Goal: Transaction & Acquisition: Book appointment/travel/reservation

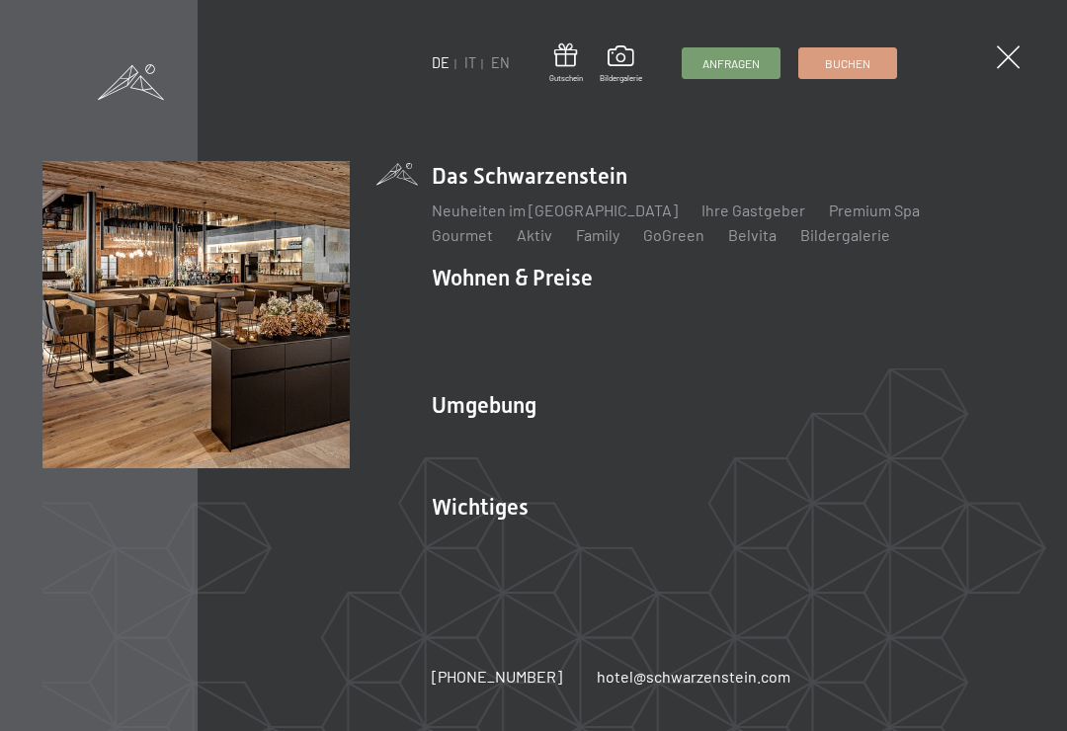
click at [475, 66] on link "IT" at bounding box center [470, 62] width 12 height 17
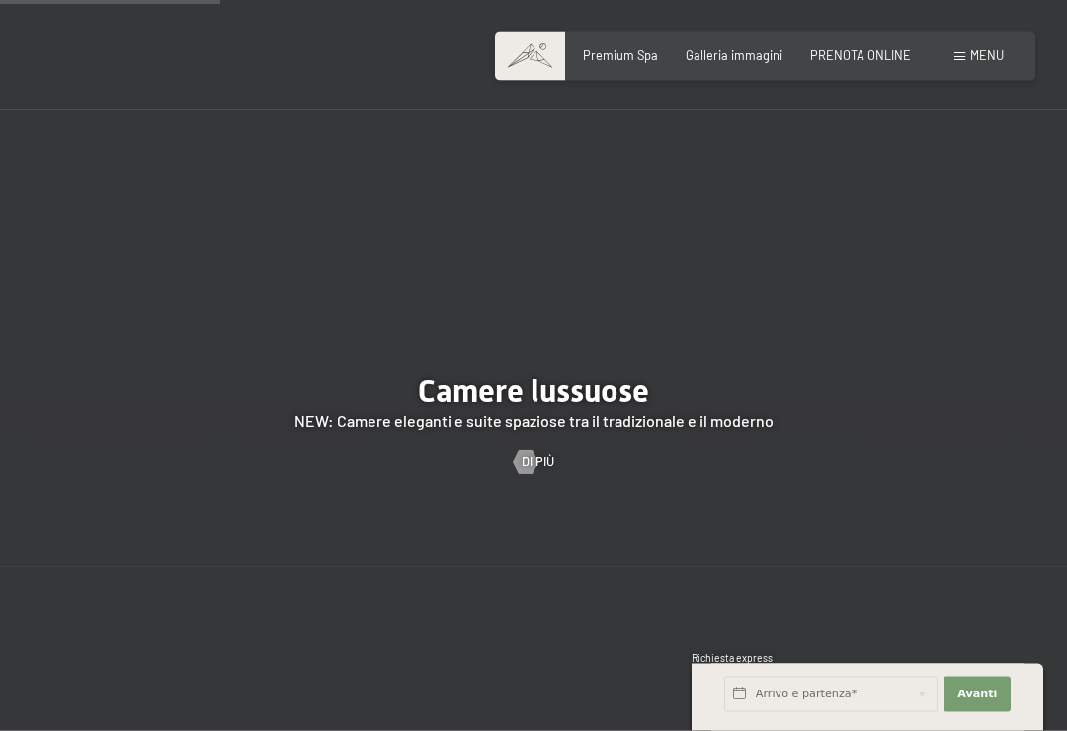
scroll to position [1575, 0]
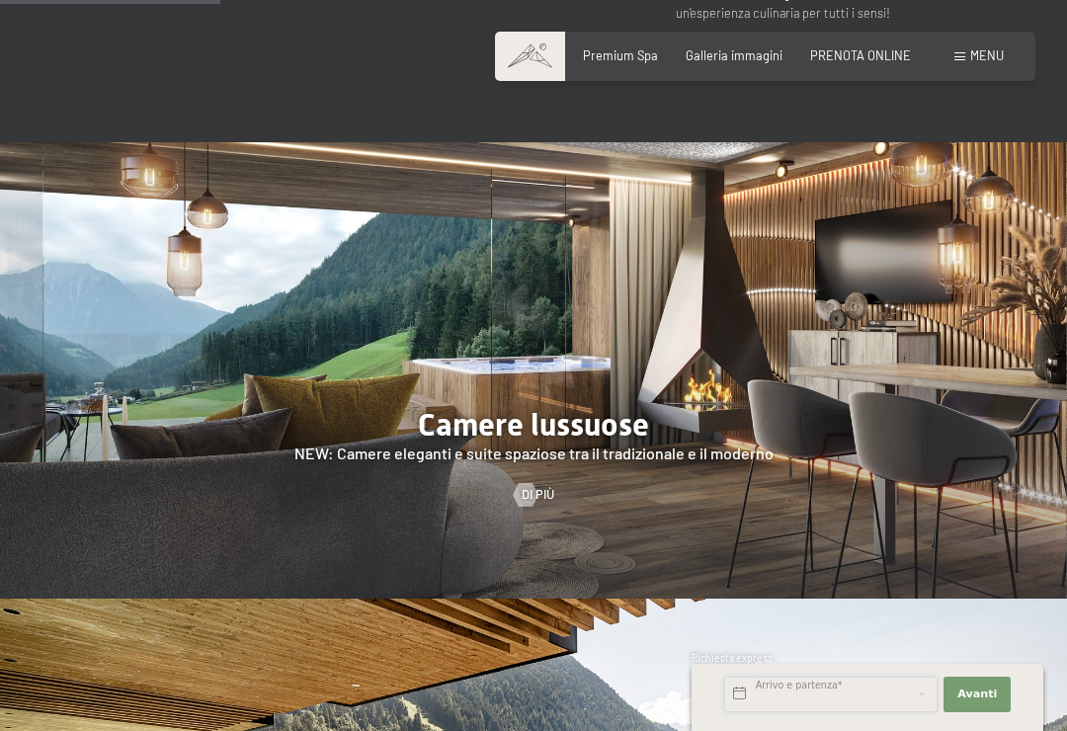
click at [748, 683] on input "text" at bounding box center [830, 695] width 213 height 36
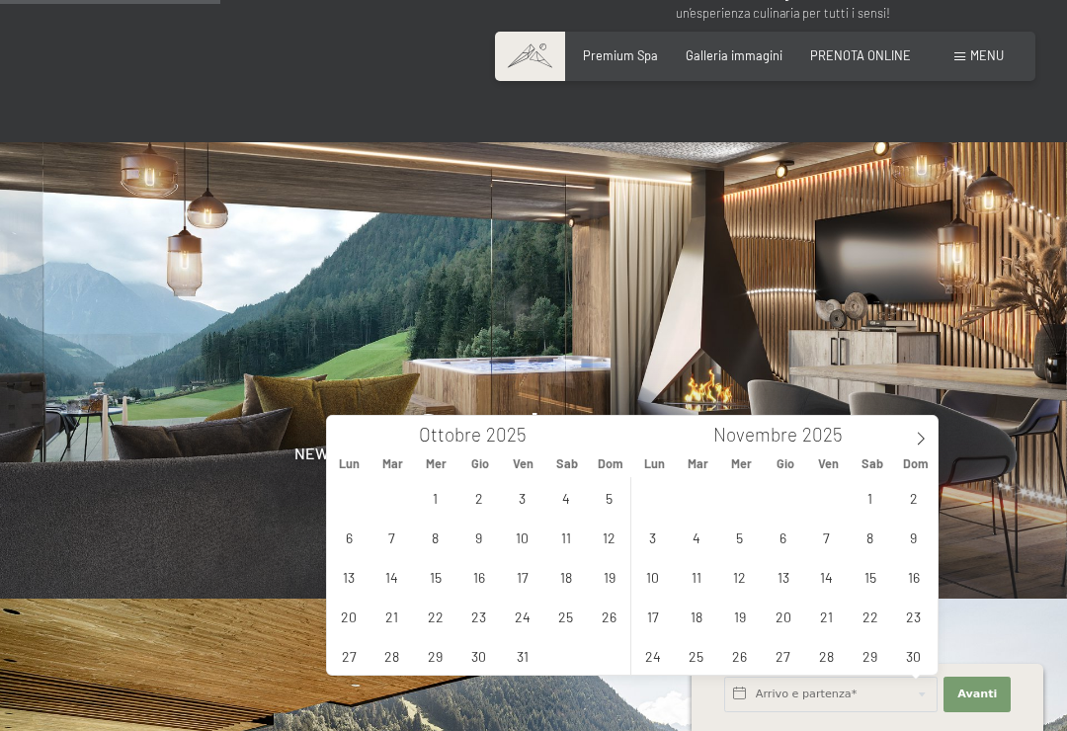
click at [916, 438] on icon at bounding box center [921, 439] width 14 height 14
click at [911, 624] on span "28" at bounding box center [913, 616] width 39 height 39
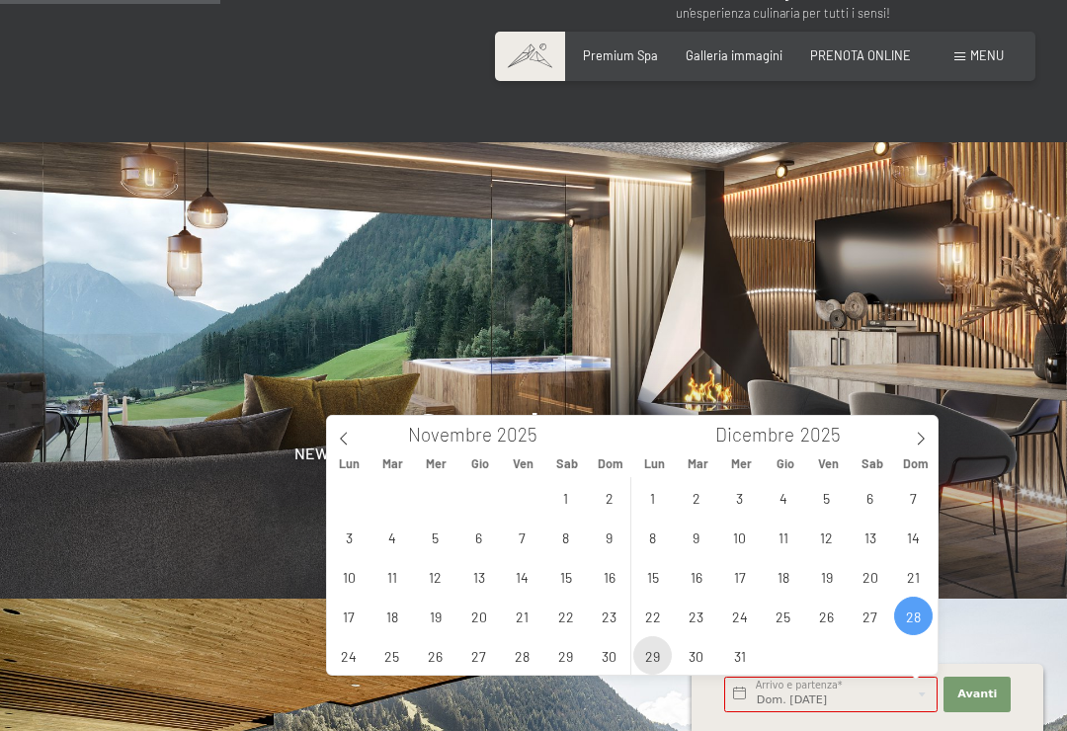
click at [658, 655] on span "29" at bounding box center [652, 655] width 39 height 39
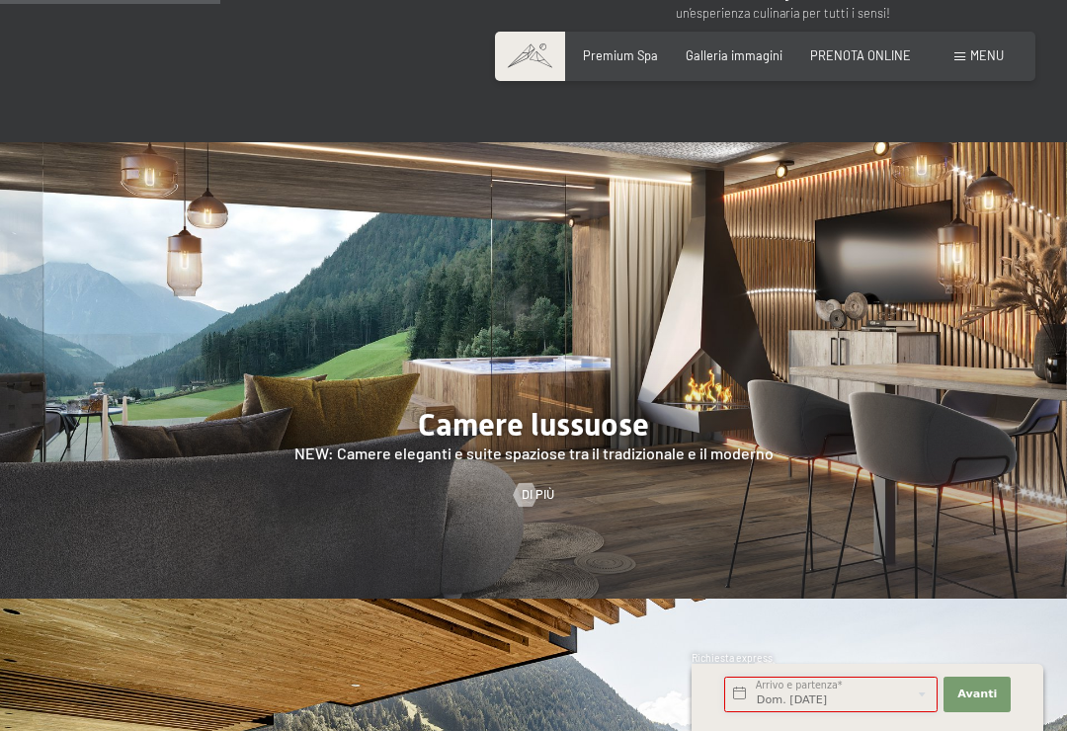
type input "Dom. 28/12/2025 - Lun. 29/12/2025"
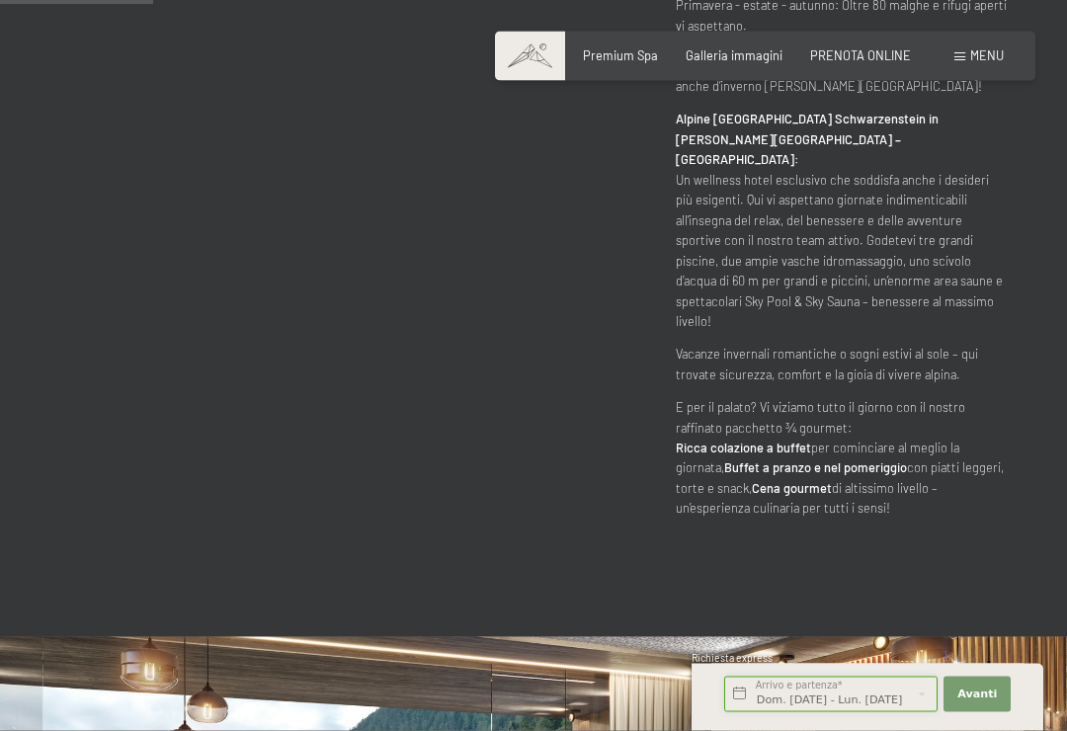
scroll to position [1075, 0]
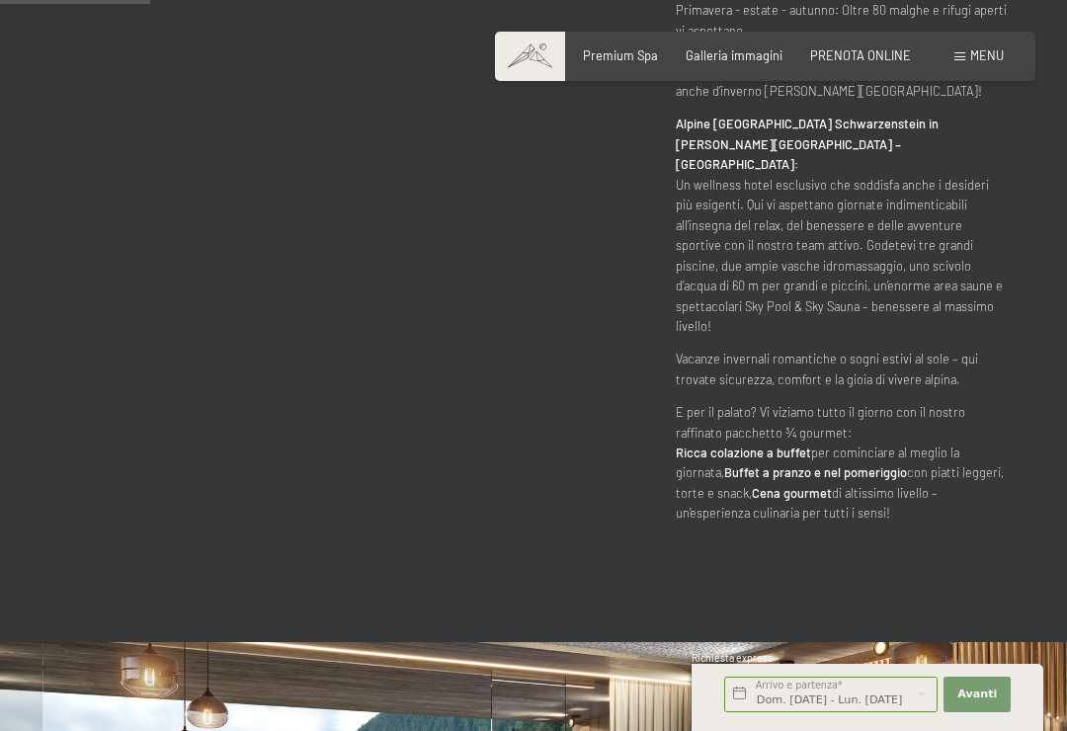
click at [860, 56] on span "PRENOTA ONLINE" at bounding box center [860, 55] width 101 height 16
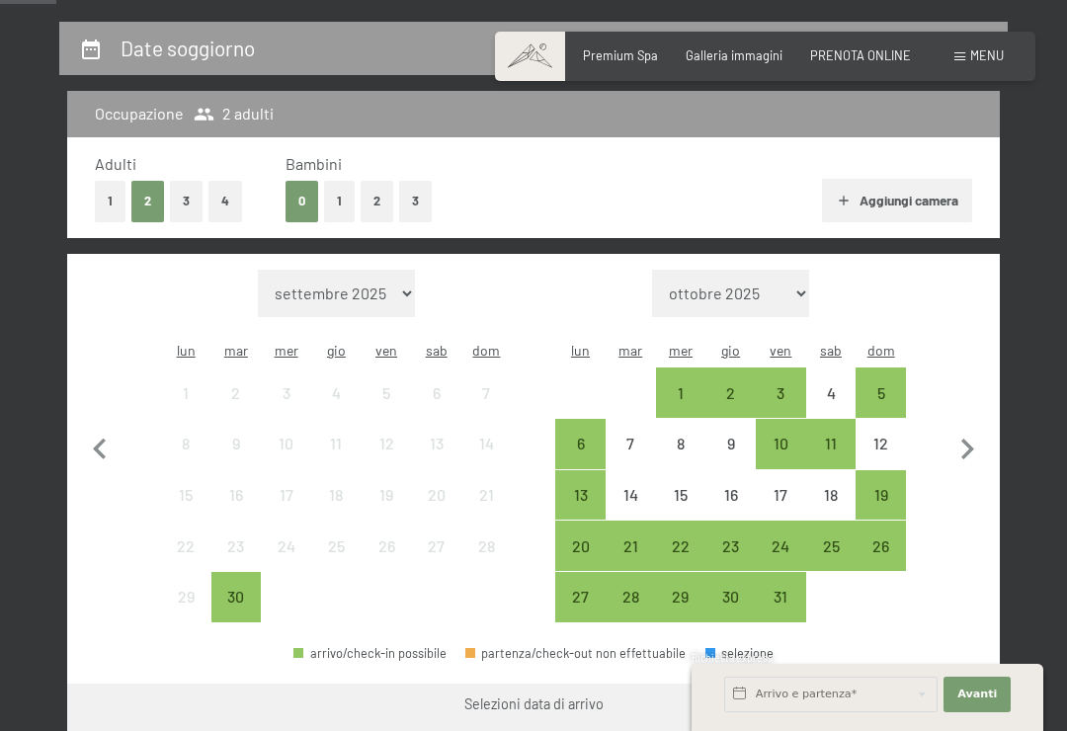
scroll to position [369, 0]
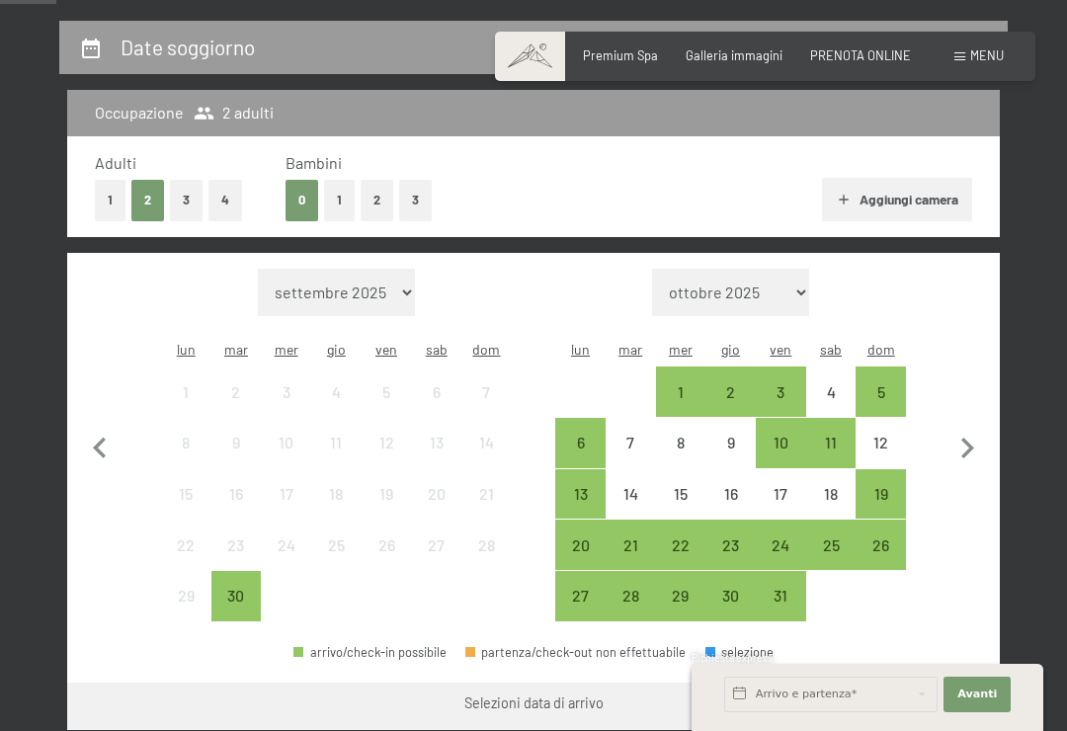
click at [980, 438] on icon "button" at bounding box center [966, 448] width 41 height 41
select select "2025-10-01"
select select "2025-11-01"
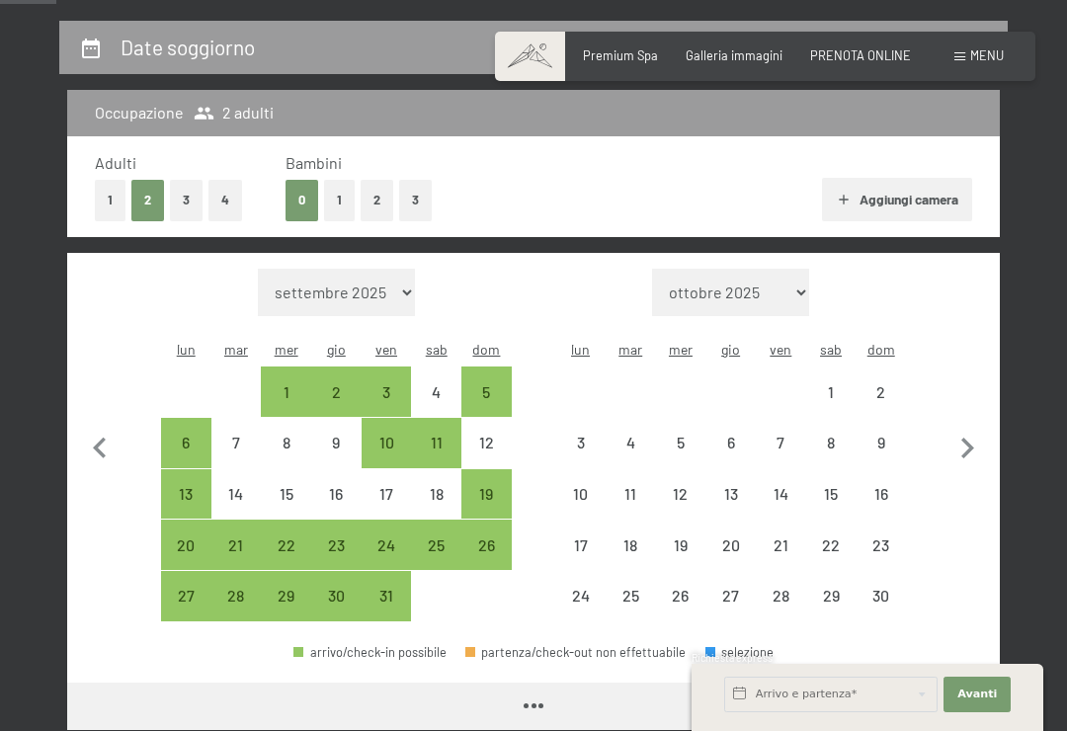
select select "2025-10-01"
select select "2025-11-01"
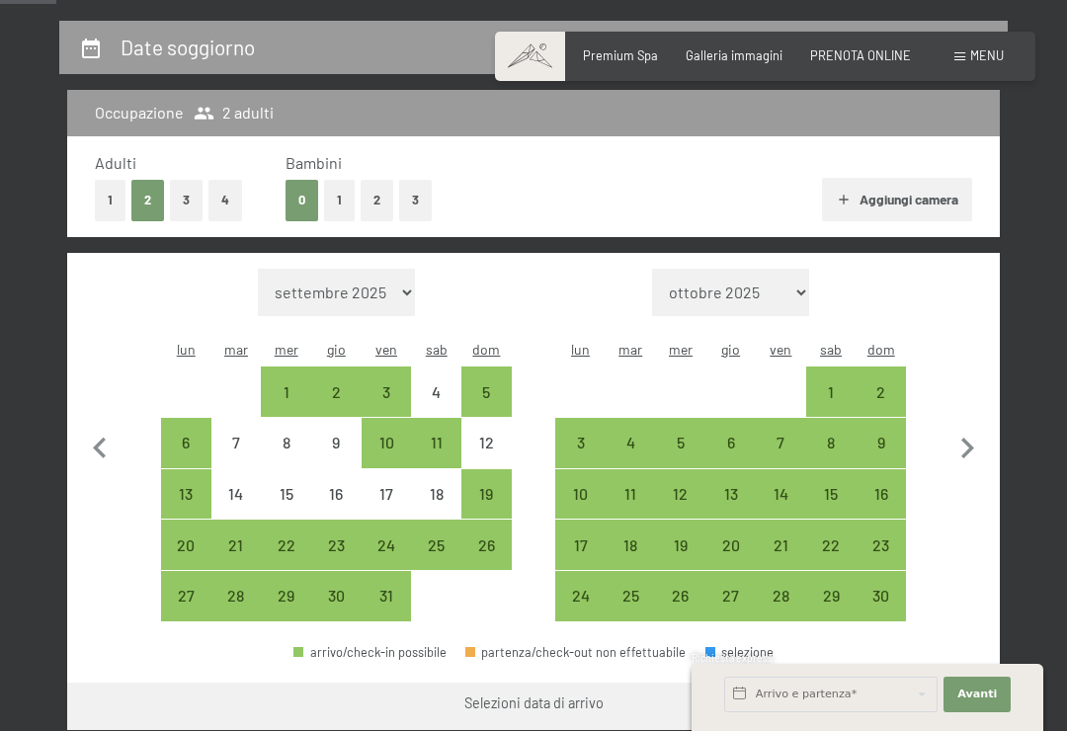
click at [968, 438] on icon "button" at bounding box center [967, 448] width 13 height 21
select select "2025-11-01"
select select "2025-12-01"
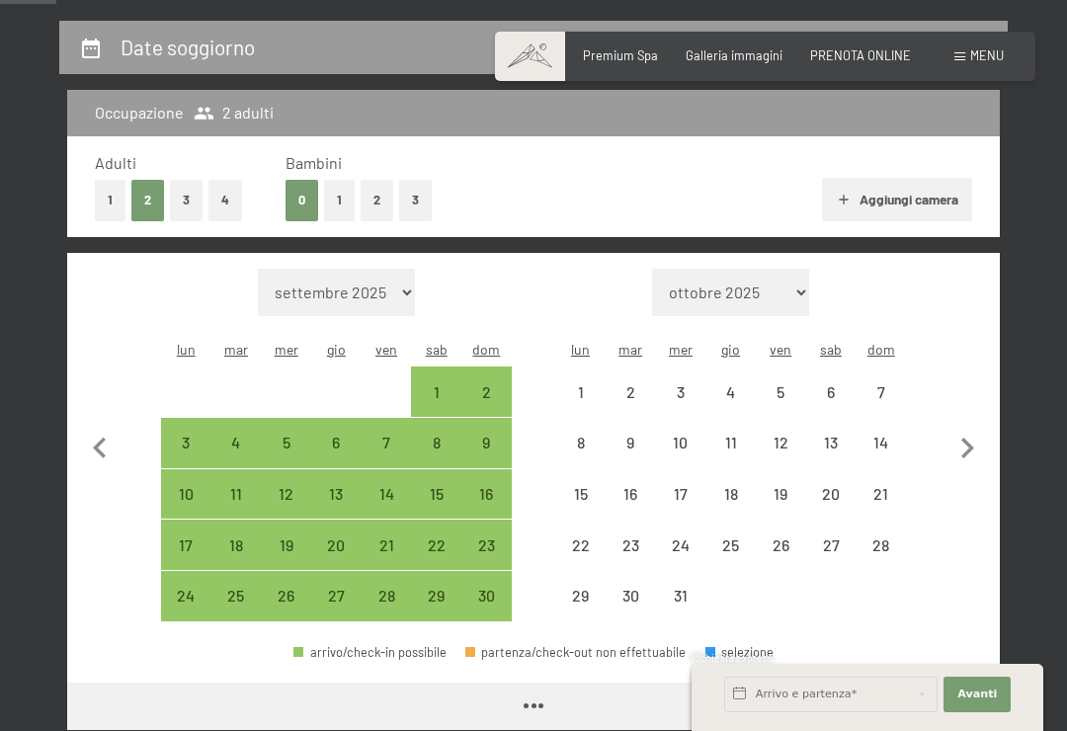
select select "2025-11-01"
select select "2025-12-01"
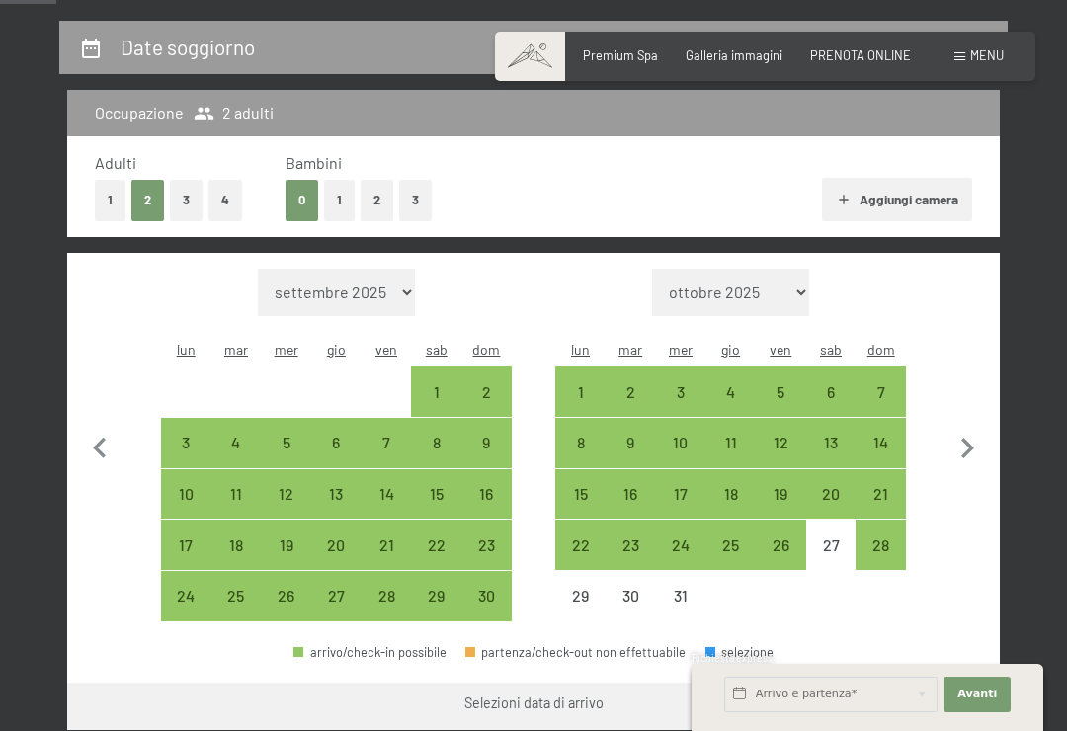
click at [885, 537] on div "28" at bounding box center [880, 560] width 46 height 46
select select "2025-11-01"
select select "2025-12-01"
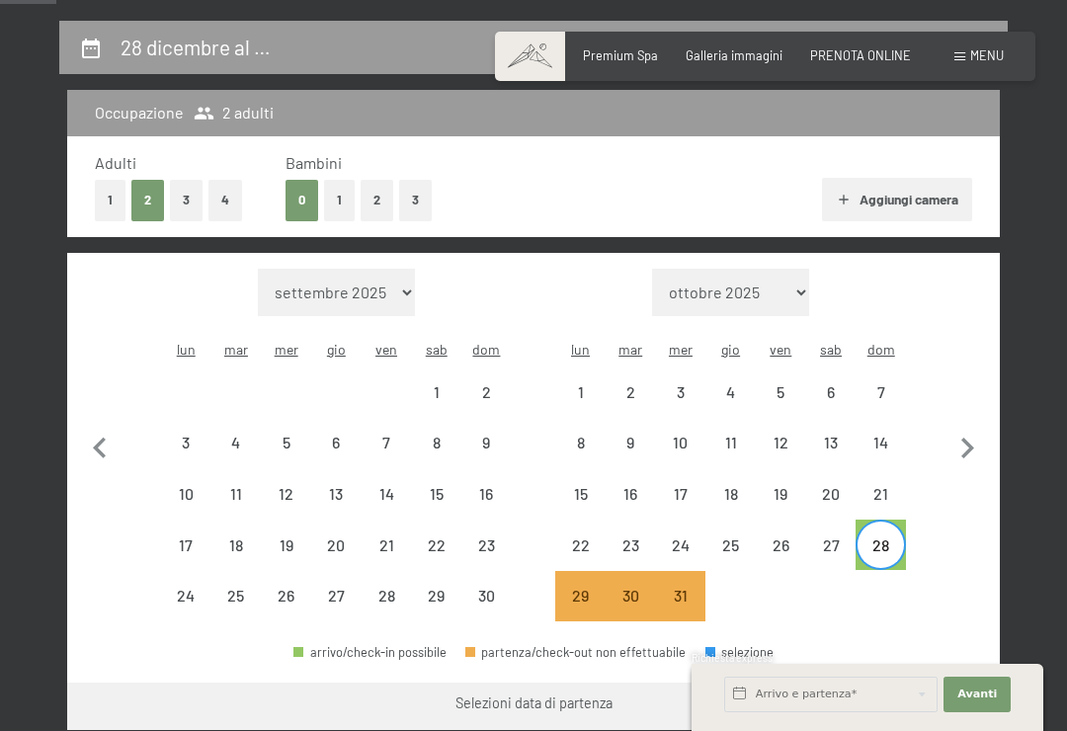
click at [974, 434] on icon "button" at bounding box center [966, 448] width 41 height 41
select select "2025-12-01"
select select "2026-01-01"
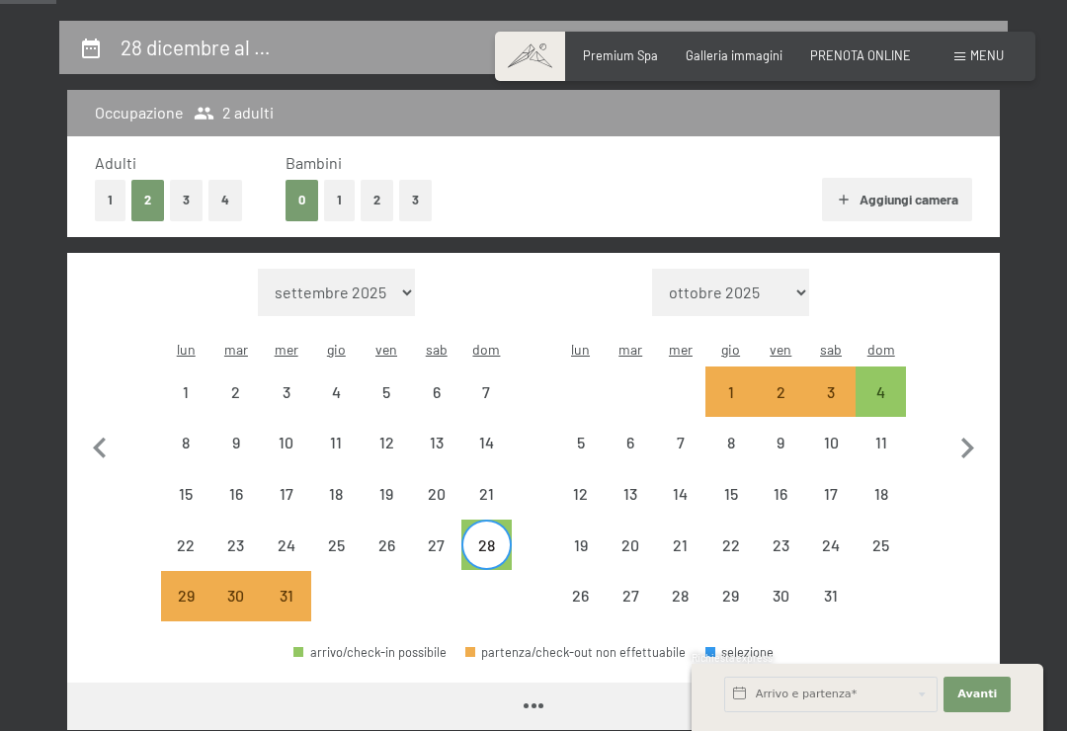
select select "2025-12-01"
select select "2026-01-01"
click at [100, 428] on icon "button" at bounding box center [99, 448] width 41 height 41
select select "2025-11-01"
select select "2025-12-01"
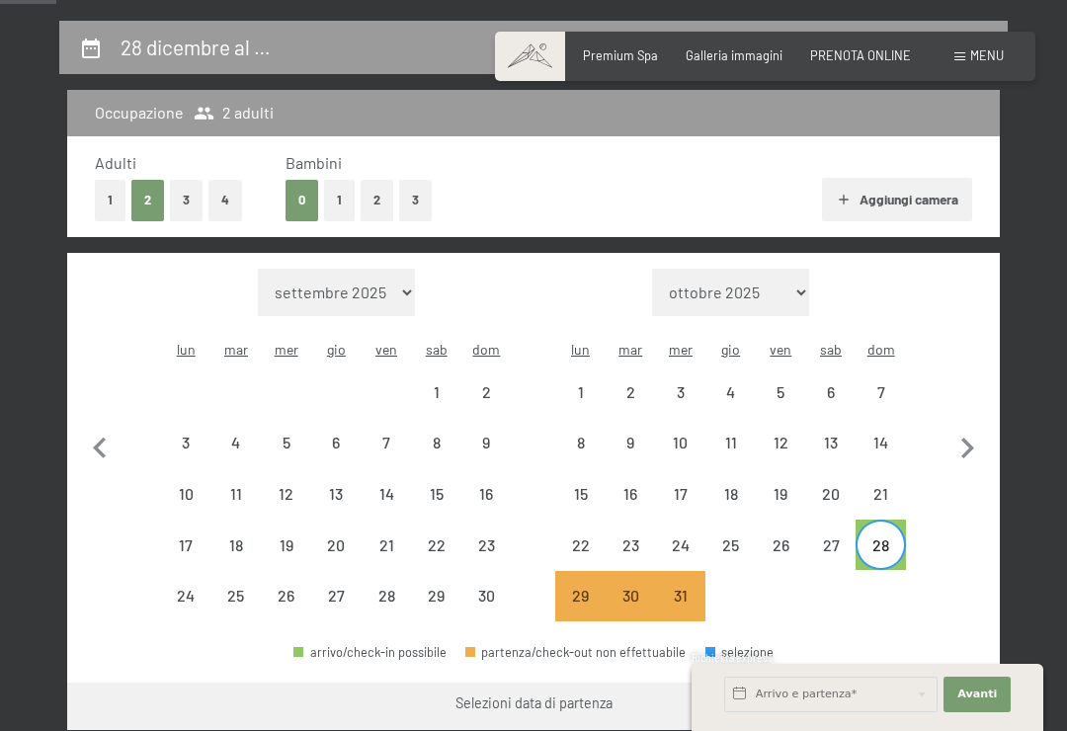
click at [90, 428] on icon "button" at bounding box center [99, 448] width 41 height 41
select select "2025-10-01"
select select "2025-11-01"
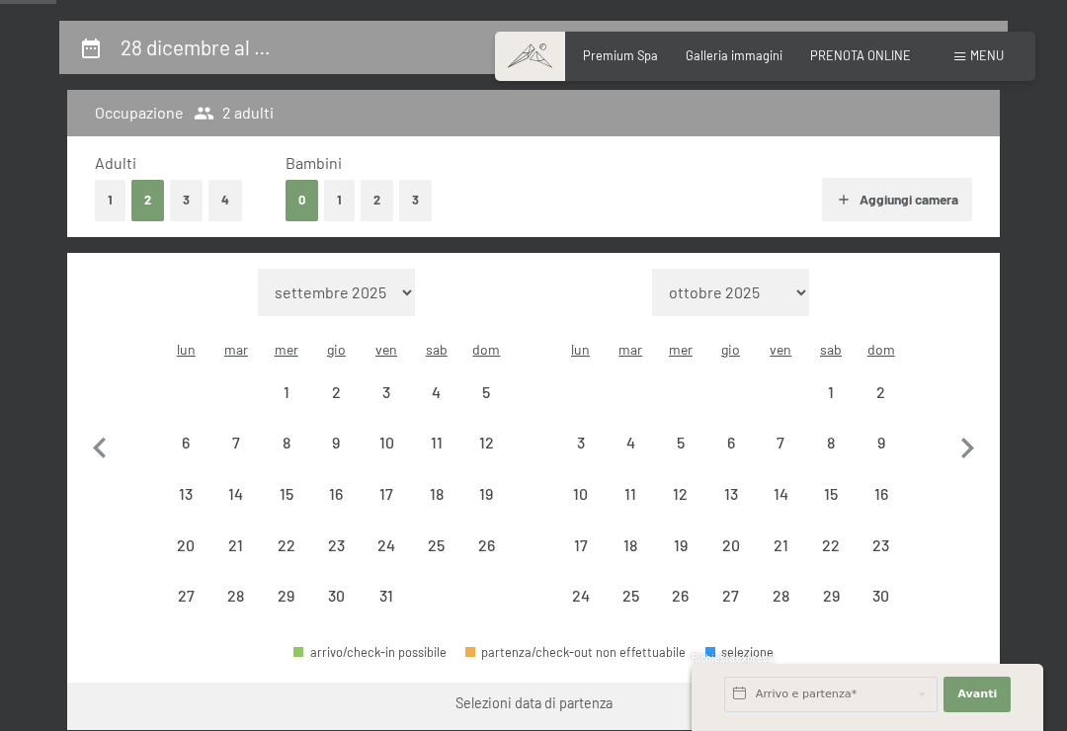
click at [966, 436] on icon "button" at bounding box center [966, 448] width 41 height 41
select select "2025-11-01"
select select "2025-12-01"
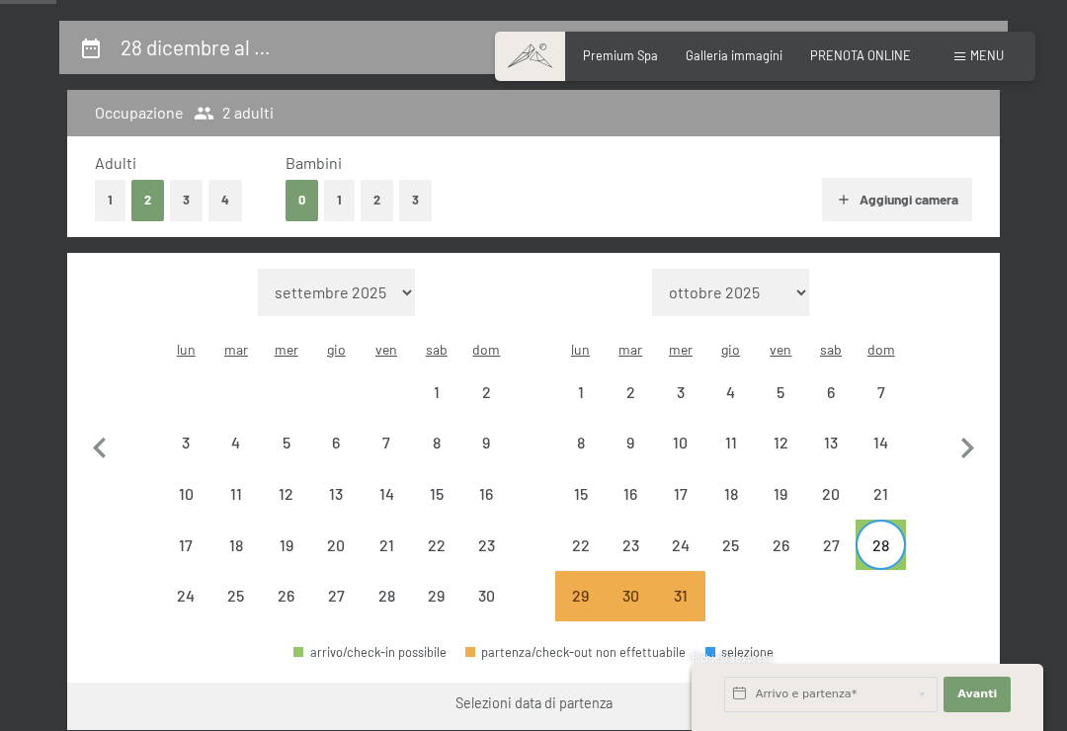
click at [974, 431] on icon "button" at bounding box center [966, 448] width 41 height 41
select select "2025-12-01"
select select "2026-01-01"
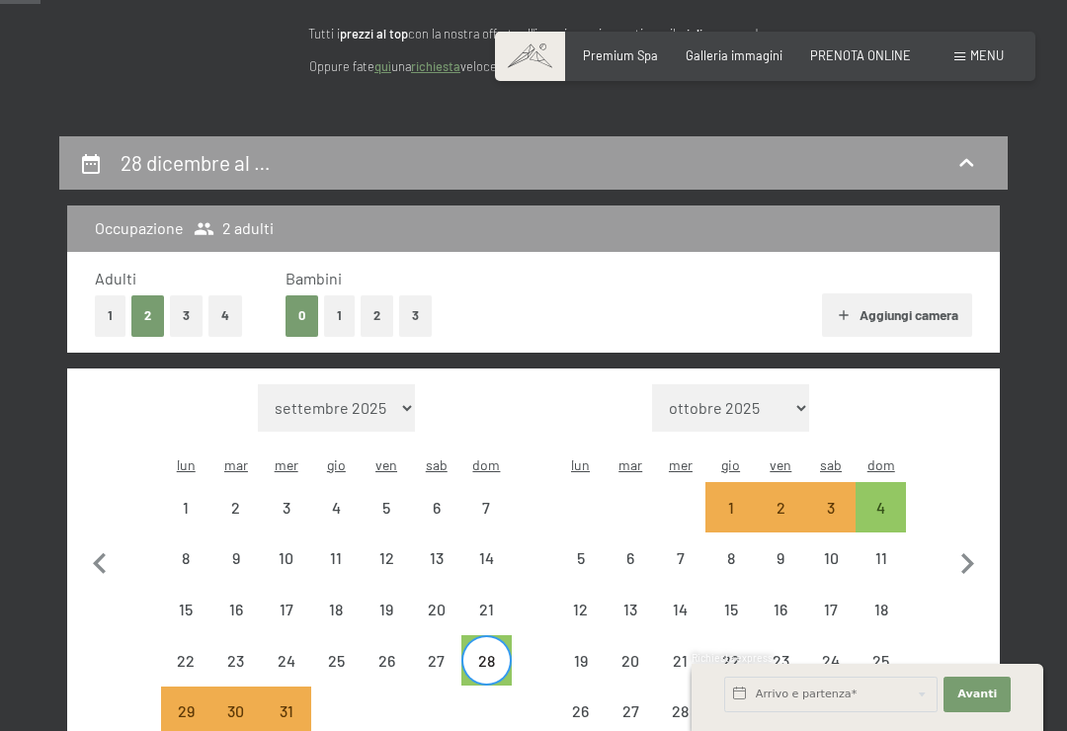
scroll to position [247, 0]
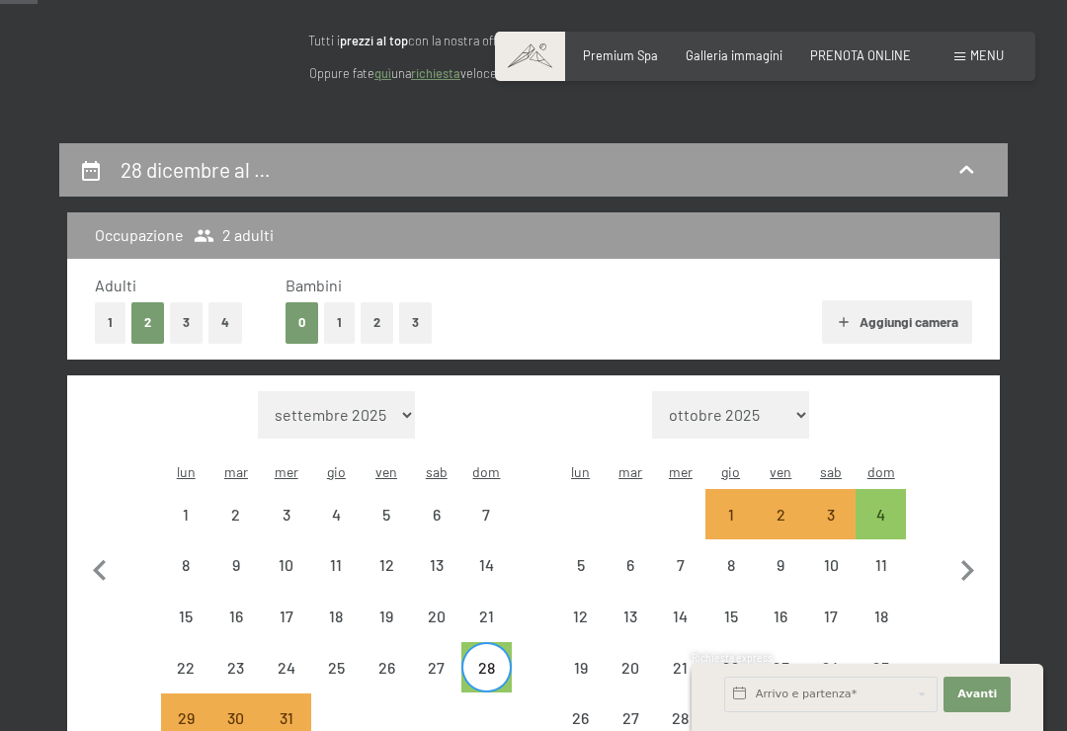
click at [963, 56] on span at bounding box center [959, 56] width 11 height 9
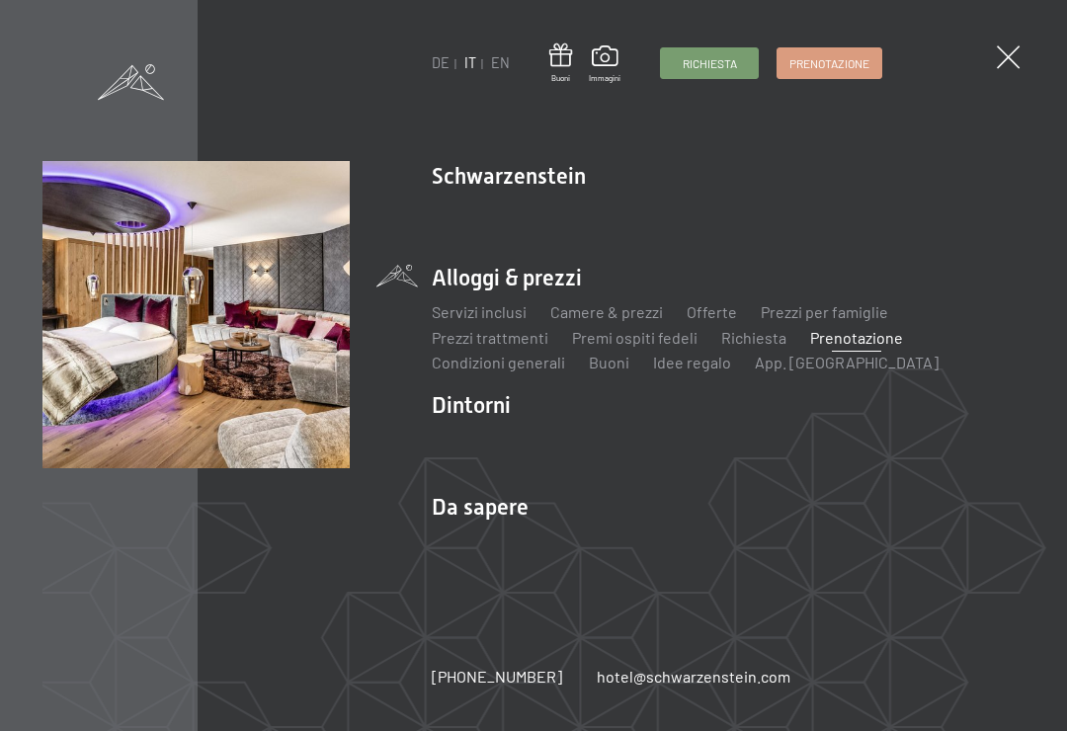
scroll to position [771, 0]
click at [1017, 56] on span at bounding box center [1008, 56] width 23 height 23
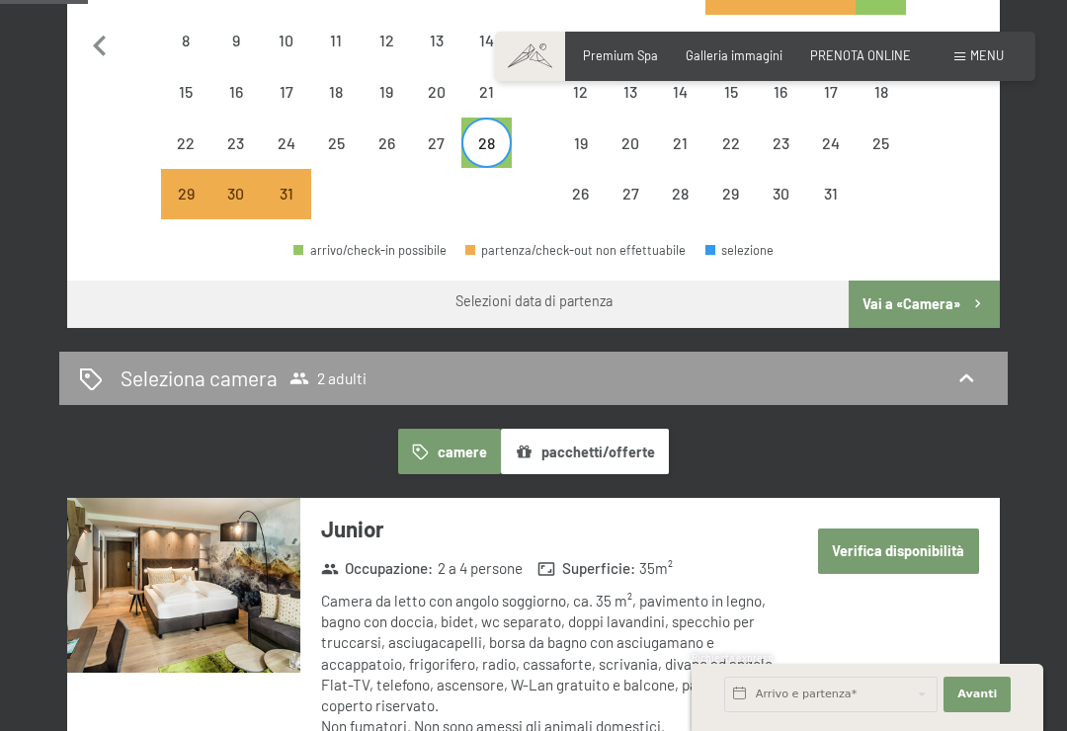
select select "2025-12-01"
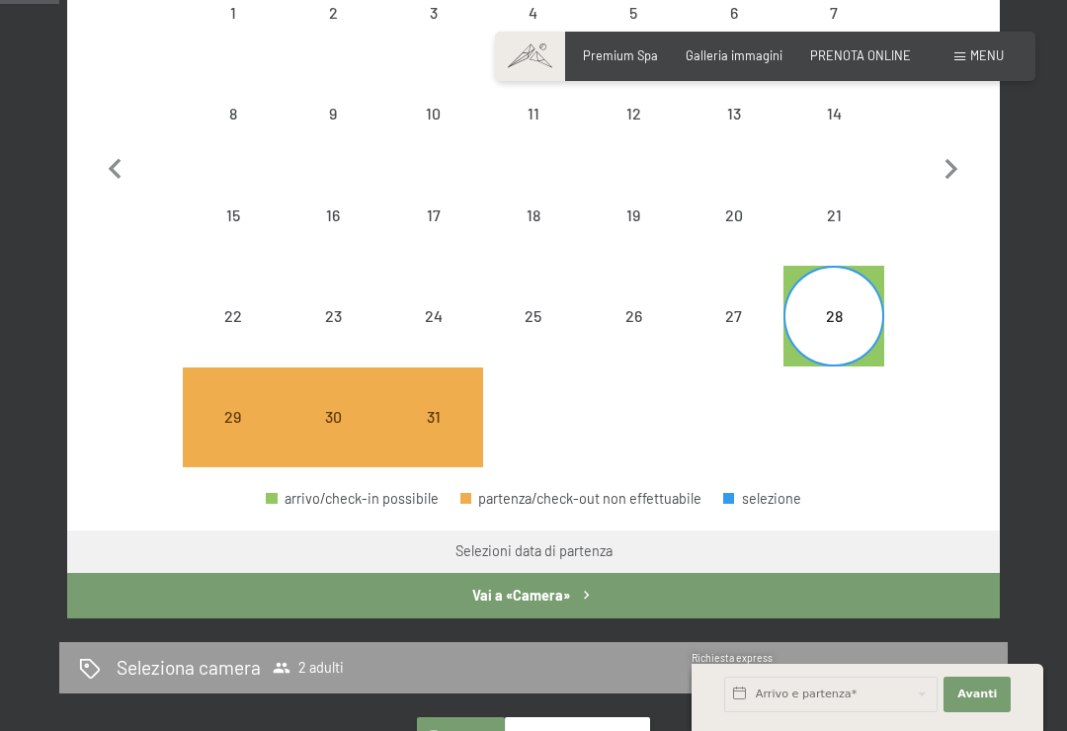
select select "2026-01-01"
select select "2025-12-01"
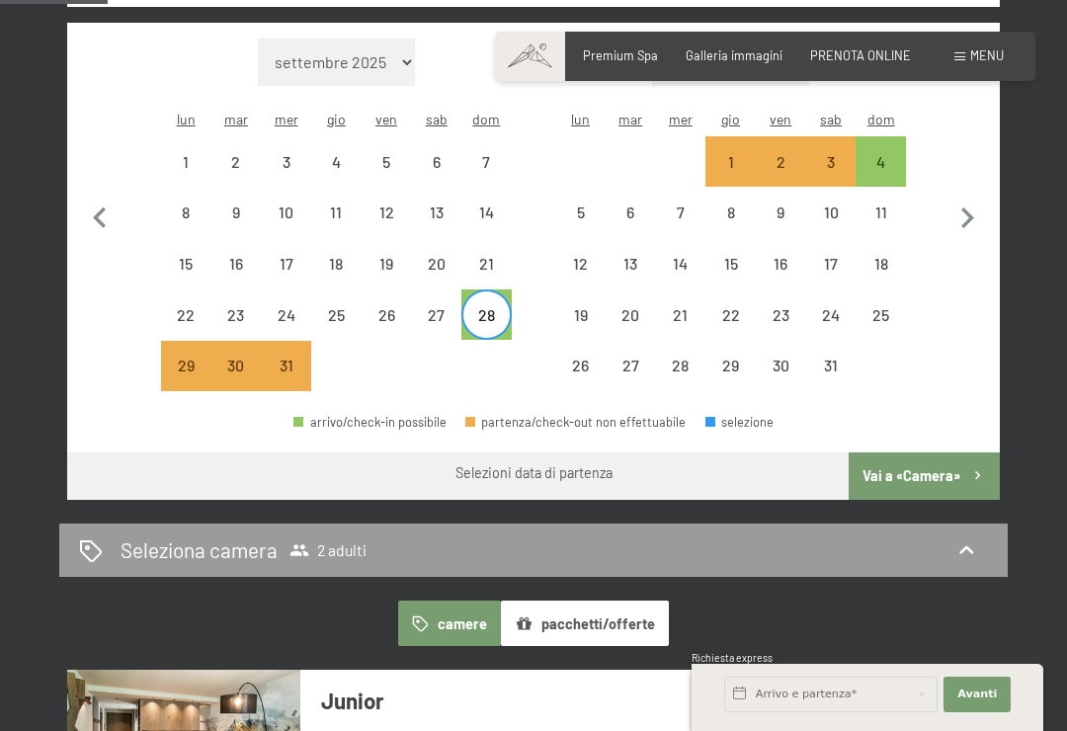
scroll to position [0, 0]
